Goal: Task Accomplishment & Management: Use online tool/utility

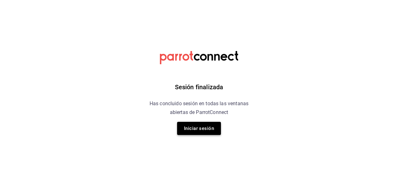
click at [215, 126] on button "Iniciar sesión" at bounding box center [199, 128] width 44 height 13
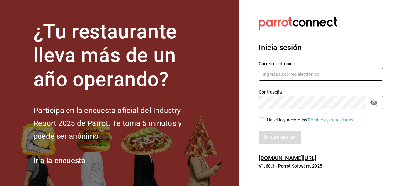
type input "[PERSON_NAME][EMAIL_ADDRESS][PERSON_NAME][DOMAIN_NAME]"
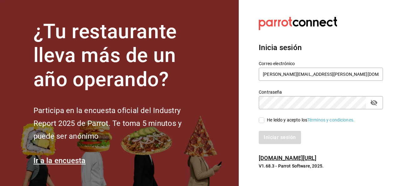
click at [263, 120] on input "He leído y acepto los Términos y condiciones." at bounding box center [262, 120] width 6 height 6
checkbox input "true"
click at [272, 139] on button "Iniciar sesión" at bounding box center [280, 137] width 43 height 13
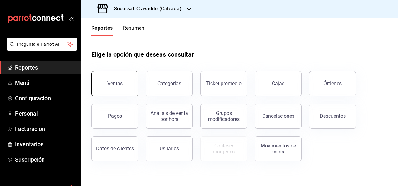
click at [114, 85] on div "Ventas" at bounding box center [114, 83] width 15 height 6
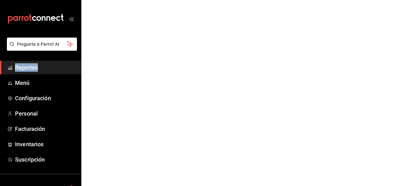
click at [114, 0] on html "Pregunta a Parrot AI Reportes Menú Configuración Personal Facturación Inventari…" at bounding box center [199, 0] width 398 height 0
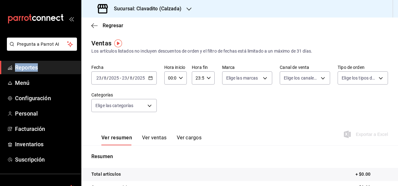
drag, startPoint x: 114, startPoint y: 85, endPoint x: 149, endPoint y: 79, distance: 35.4
click at [149, 79] on icon "button" at bounding box center [150, 78] width 4 height 4
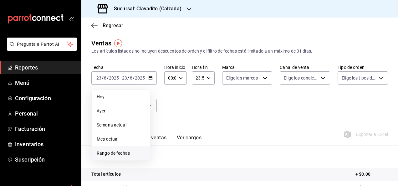
click at [117, 150] on span "Rango de fechas" at bounding box center [121, 153] width 48 height 7
